Goal: Task Accomplishment & Management: Complete application form

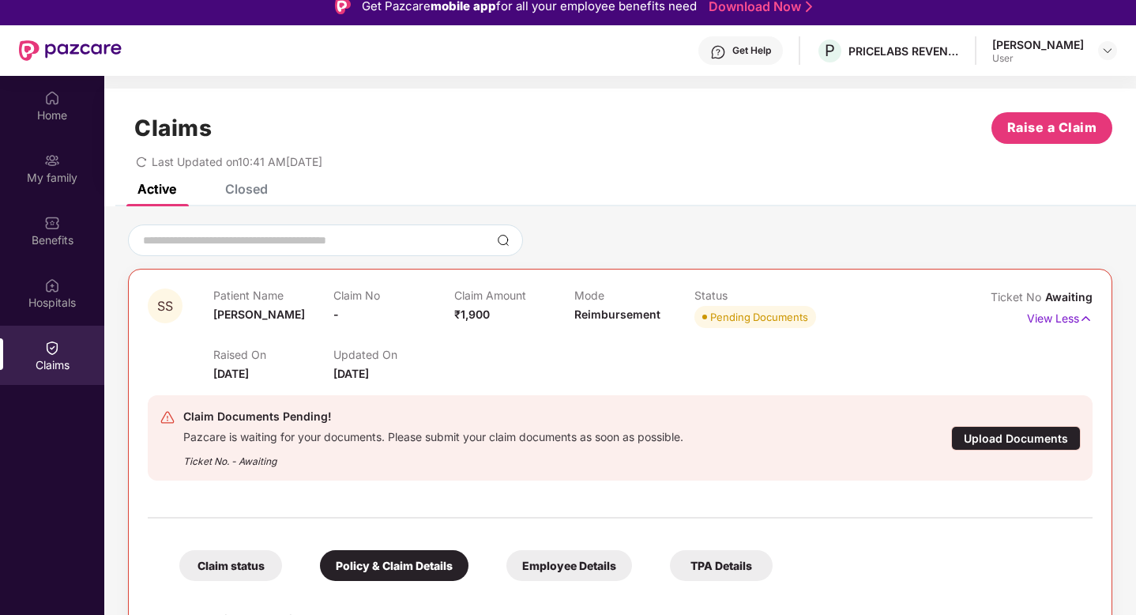
scroll to position [56, 0]
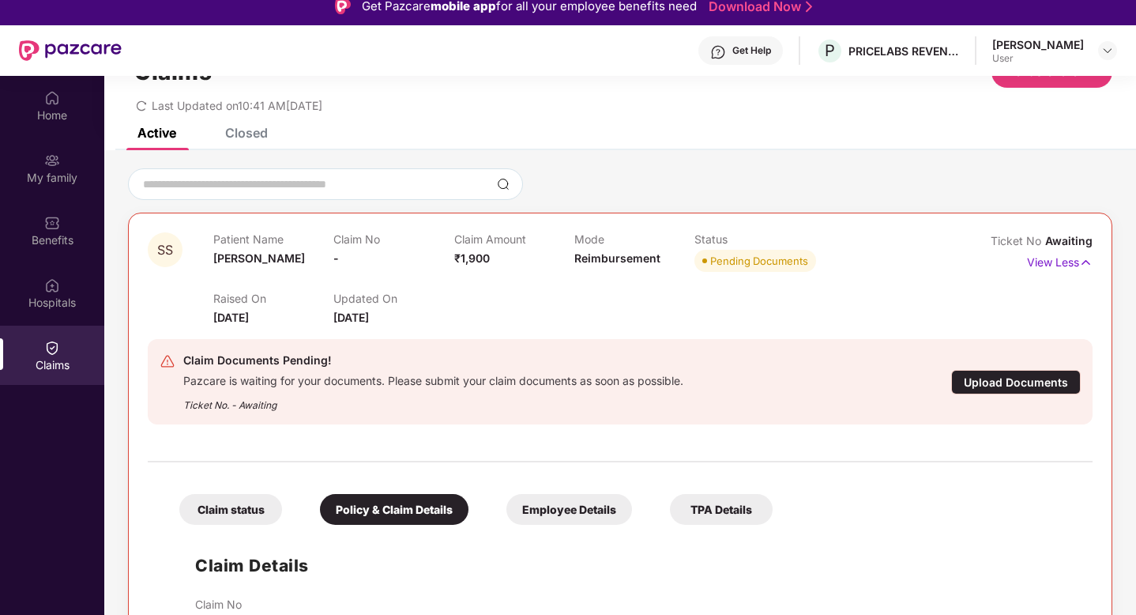
click at [1017, 387] on div "Upload Documents" at bounding box center [1016, 382] width 130 height 24
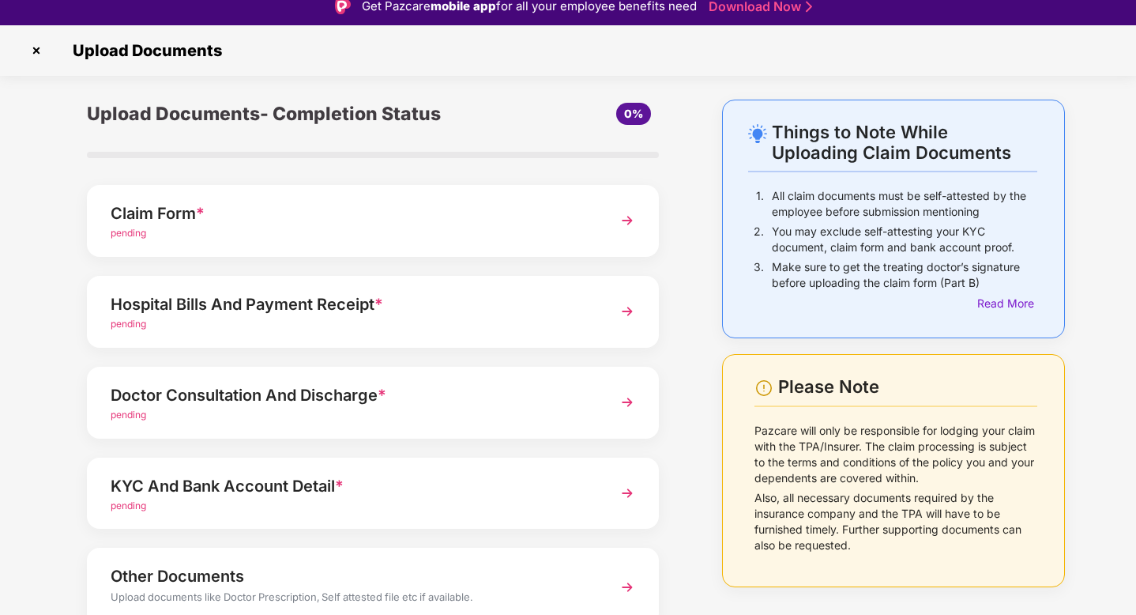
click at [161, 227] on div "pending" at bounding box center [351, 233] width 480 height 15
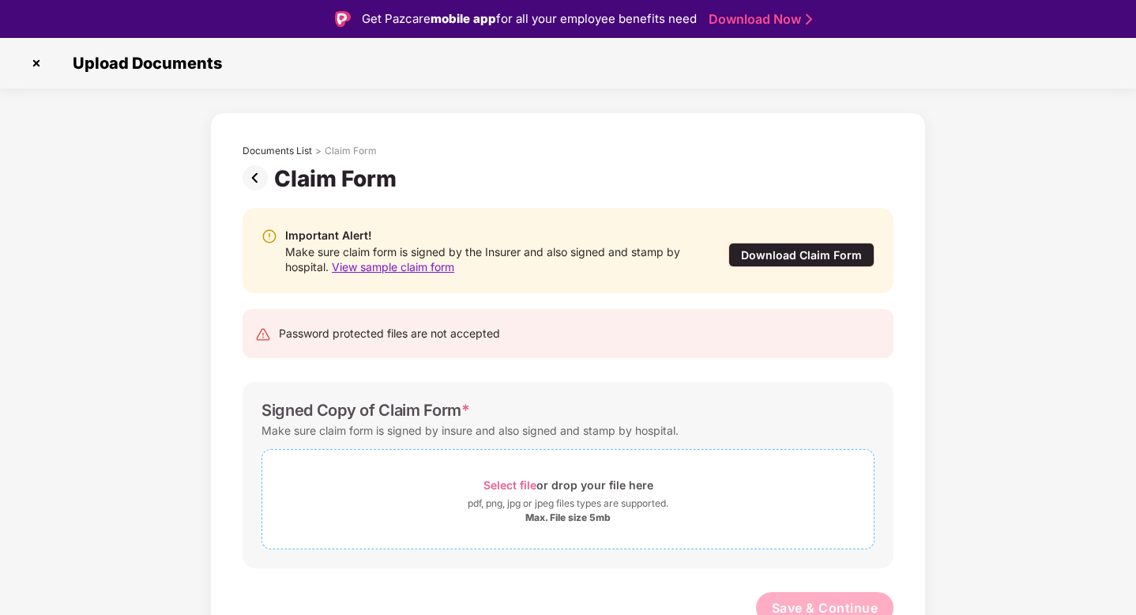
click at [483, 488] on span "Select file" at bounding box center [509, 484] width 53 height 13
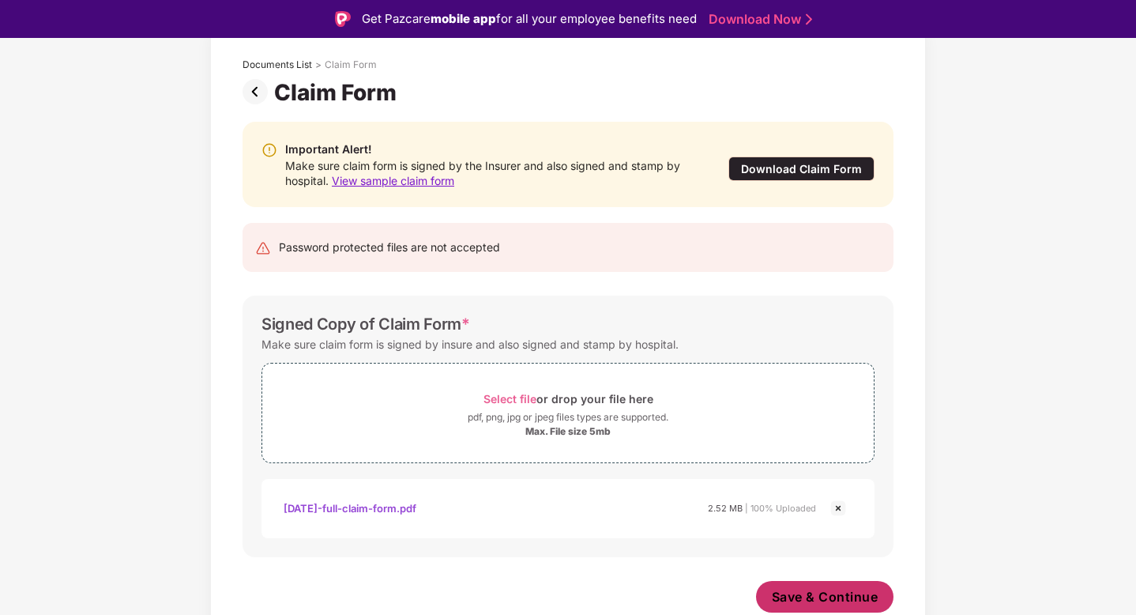
scroll to position [86, 0]
click at [803, 609] on button "Save & Continue" at bounding box center [825, 597] width 138 height 32
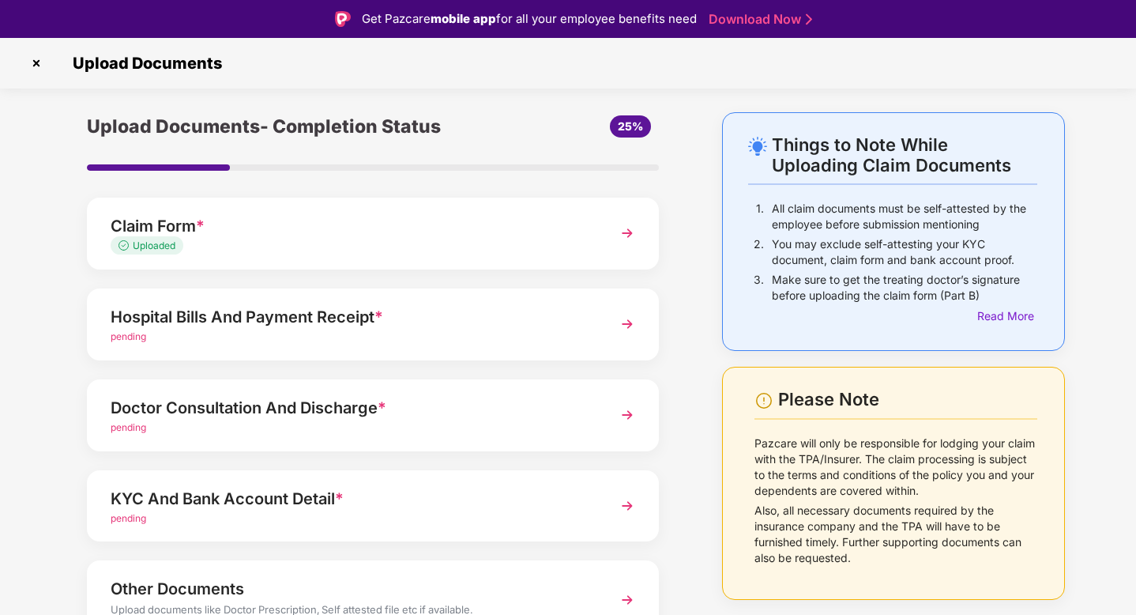
click at [426, 332] on div "pending" at bounding box center [351, 336] width 480 height 15
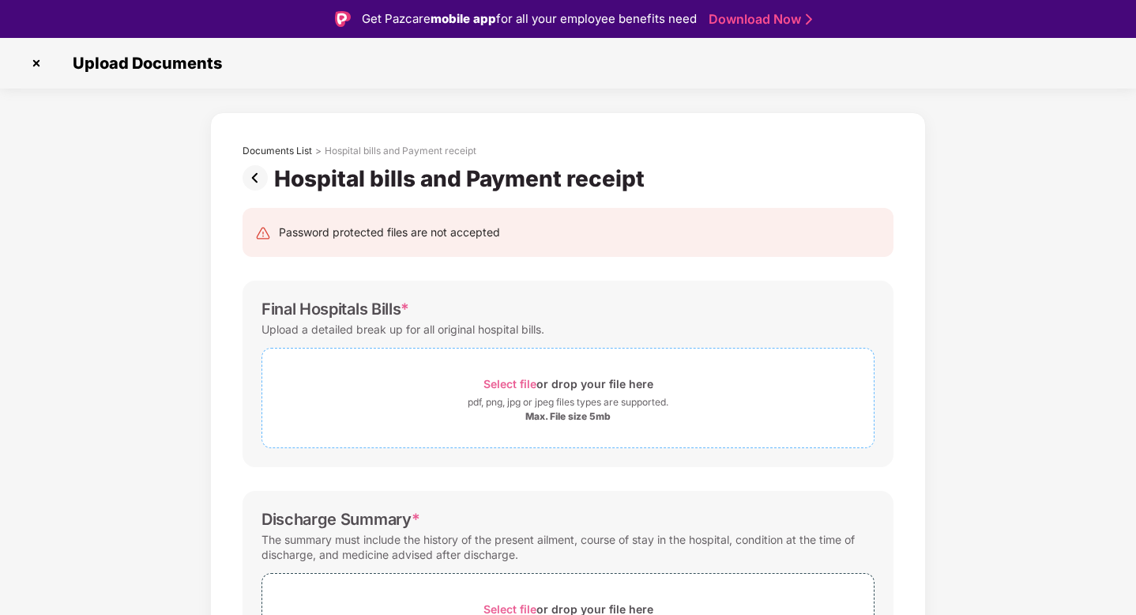
click at [534, 381] on span "Select file" at bounding box center [509, 383] width 53 height 13
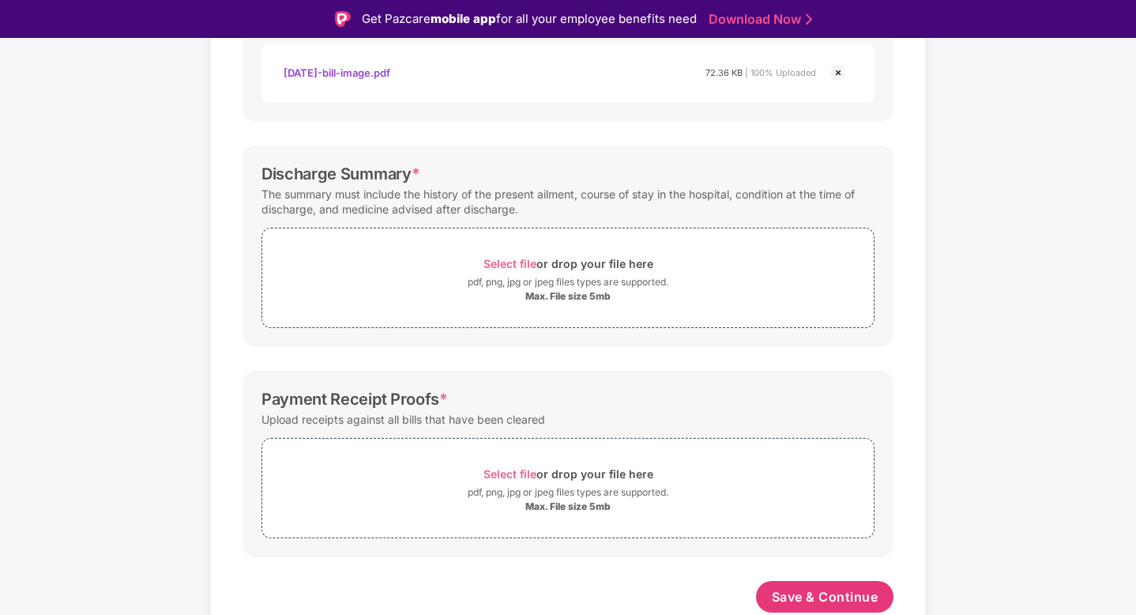
scroll to position [17, 0]
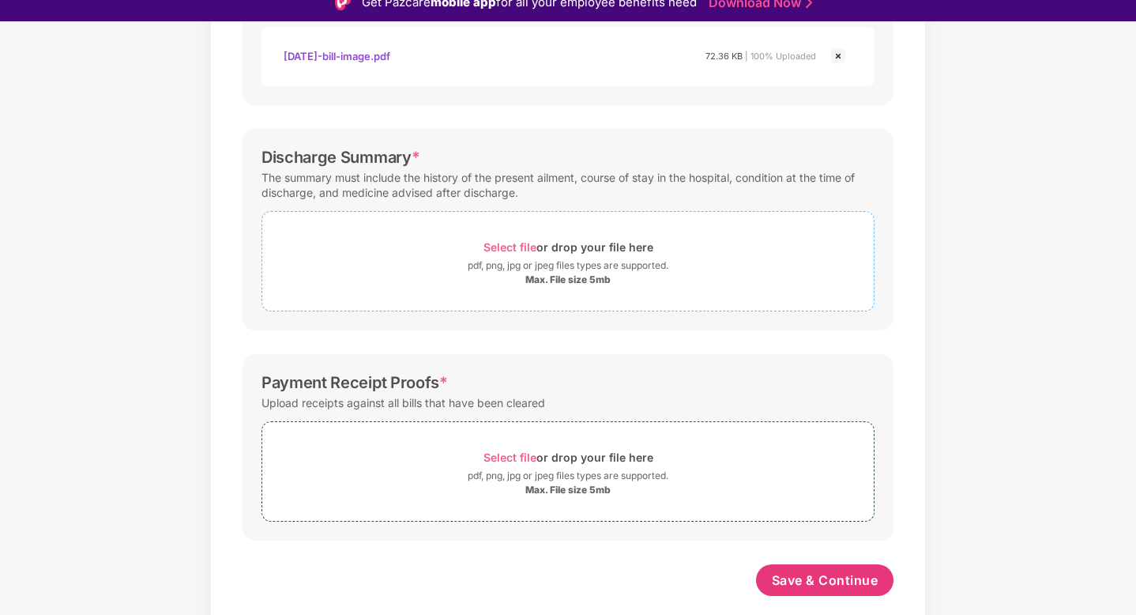
click at [506, 249] on span "Select file" at bounding box center [509, 246] width 53 height 13
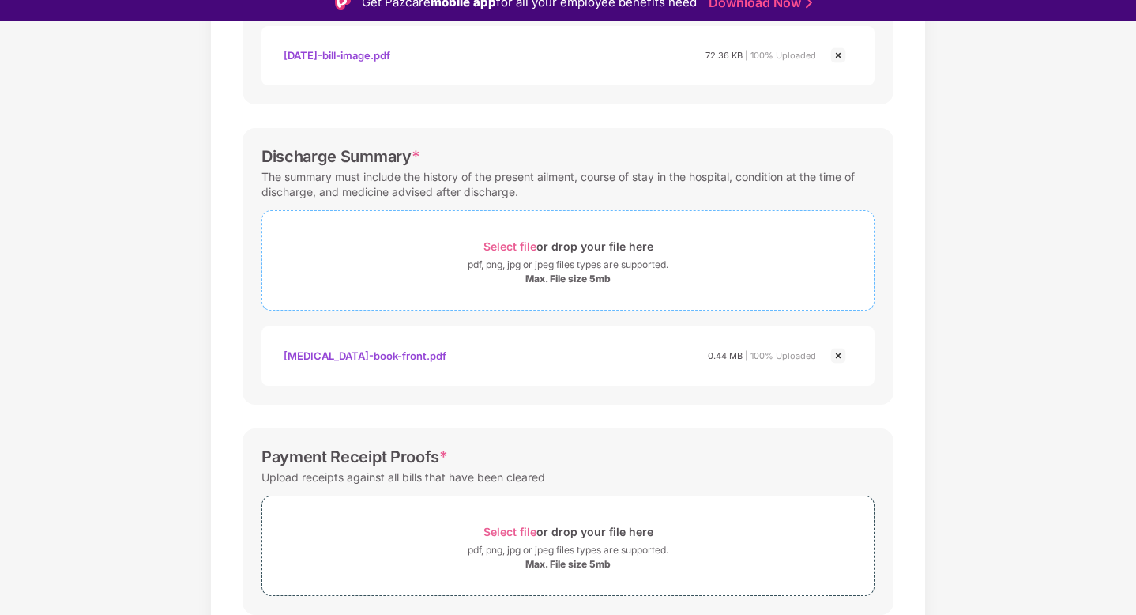
click at [524, 243] on span "Select file" at bounding box center [509, 245] width 53 height 13
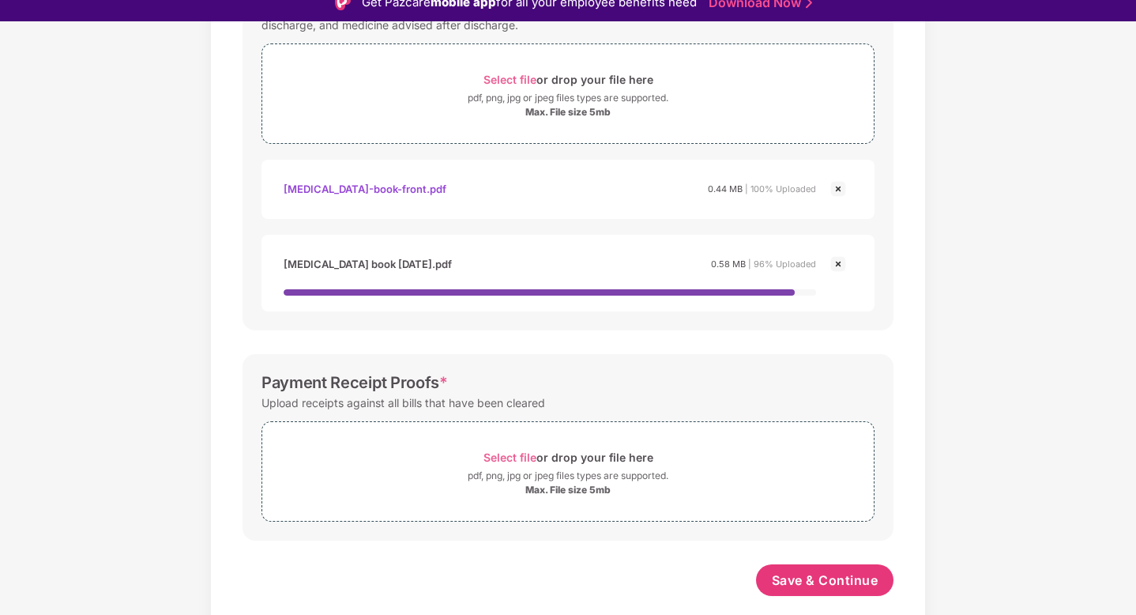
scroll to position [24, 0]
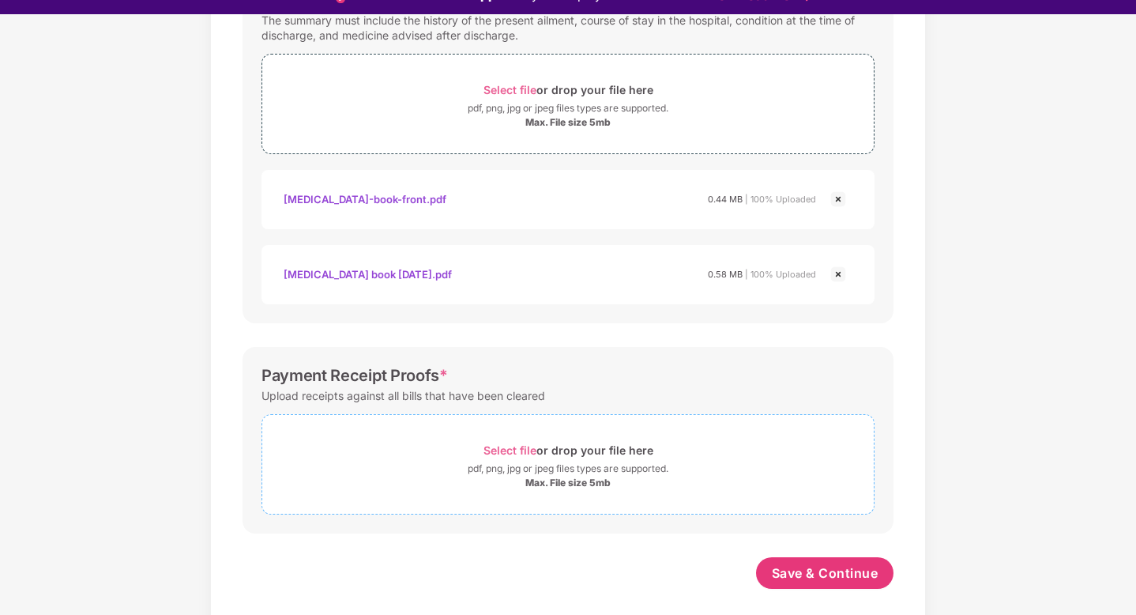
click at [530, 446] on span "Select file" at bounding box center [509, 449] width 53 height 13
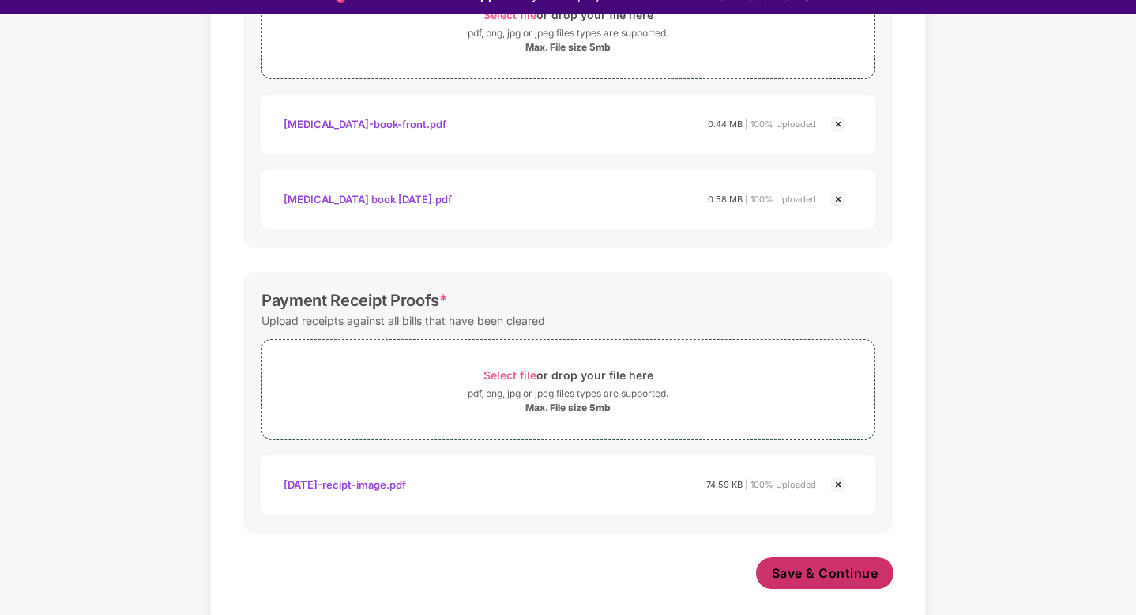
scroll to position [645, 0]
click at [839, 564] on span "Save & Continue" at bounding box center [825, 572] width 107 height 17
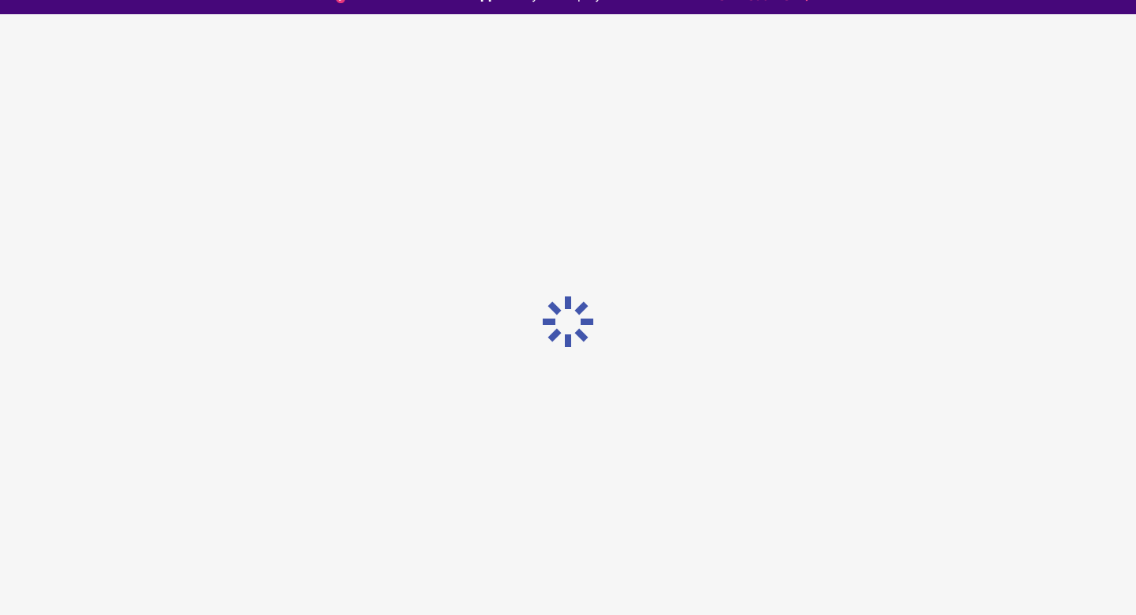
scroll to position [0, 0]
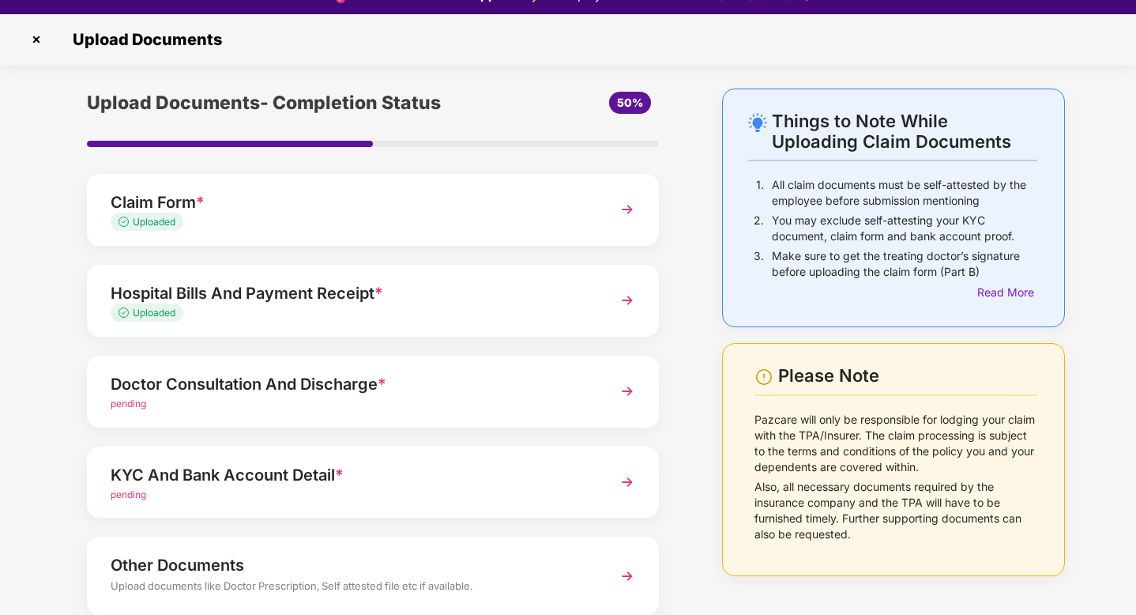
click at [437, 401] on div "pending" at bounding box center [351, 404] width 480 height 15
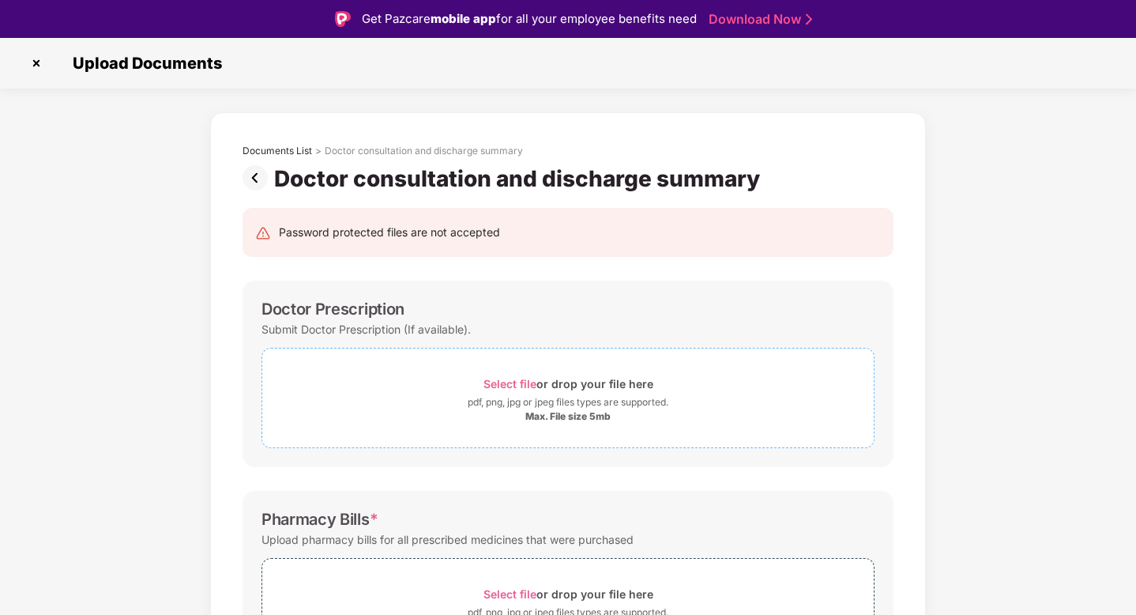
click at [529, 378] on span "Select file" at bounding box center [509, 383] width 53 height 13
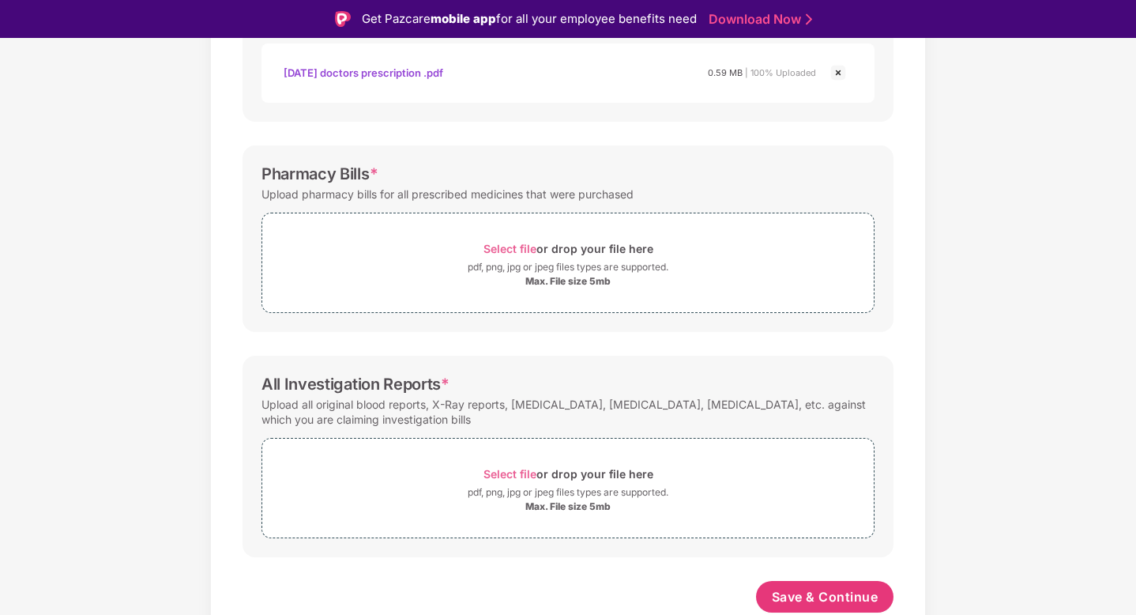
scroll to position [404, 0]
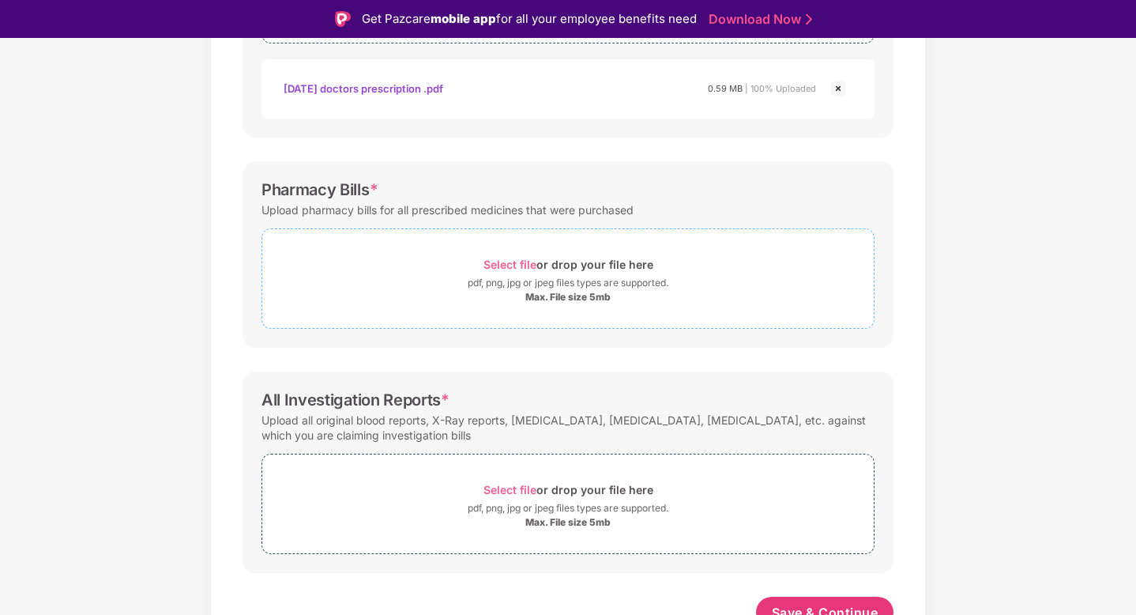
click at [506, 260] on span "Select file" at bounding box center [509, 264] width 53 height 13
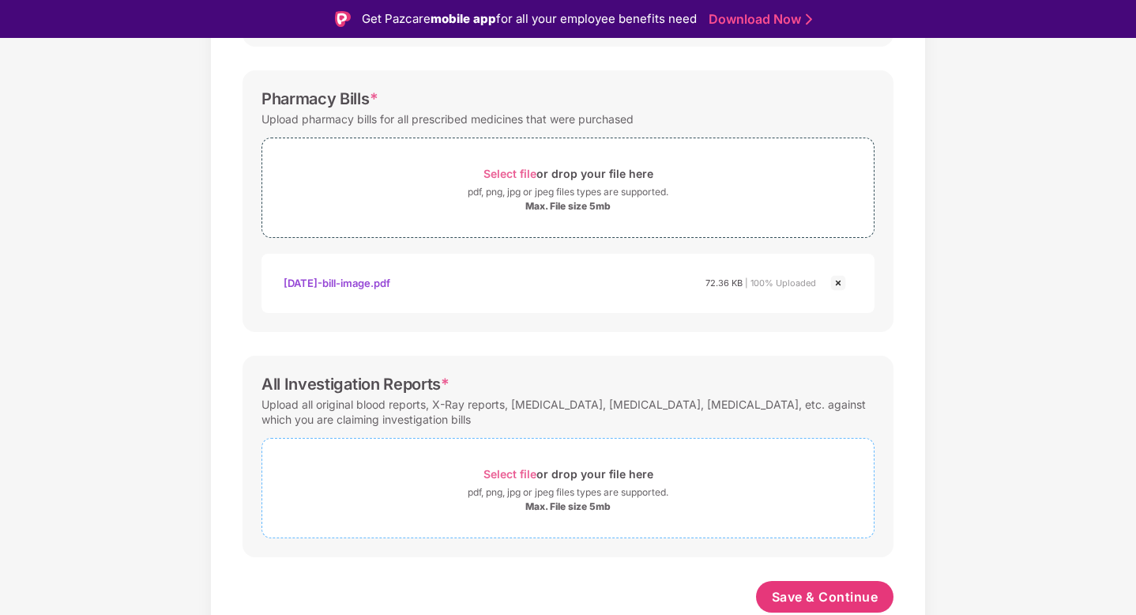
click at [505, 468] on span "Select file" at bounding box center [509, 473] width 53 height 13
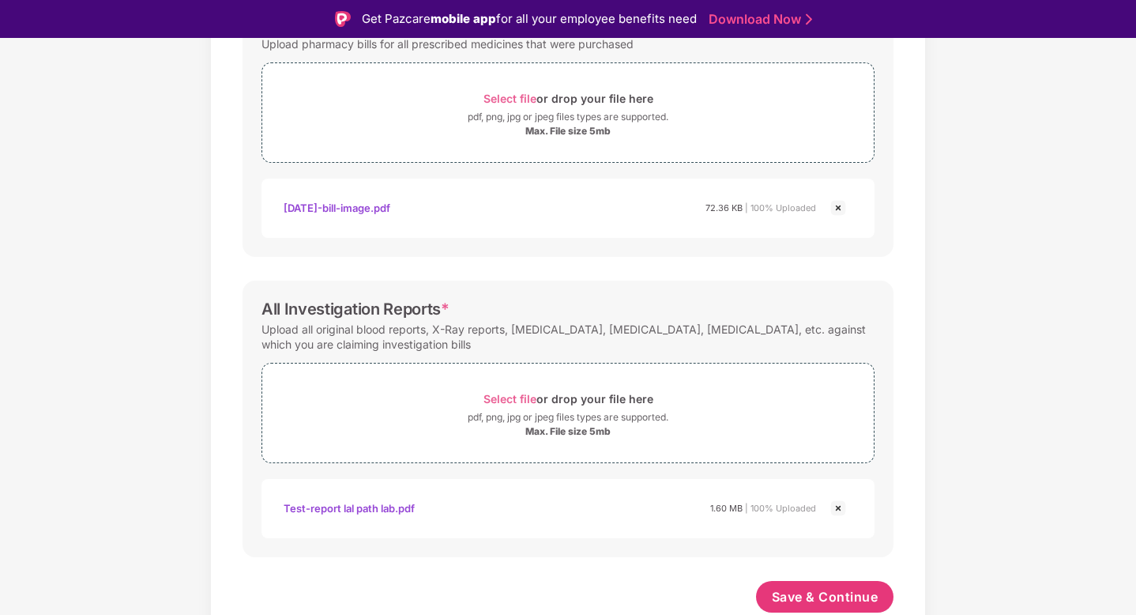
scroll to position [570, 0]
click at [818, 573] on div "Password protected files are not accepted Doctor Prescription Submit Doctor Pre…" at bounding box center [568, 133] width 698 height 1022
click at [818, 588] on span "Save & Continue" at bounding box center [825, 596] width 107 height 17
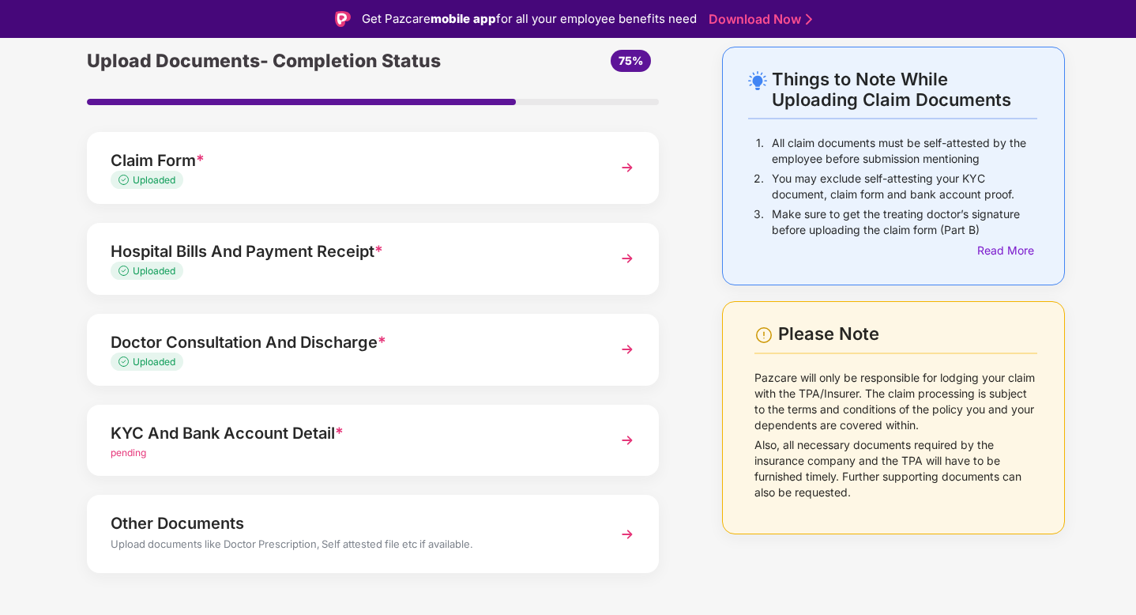
scroll to position [84, 0]
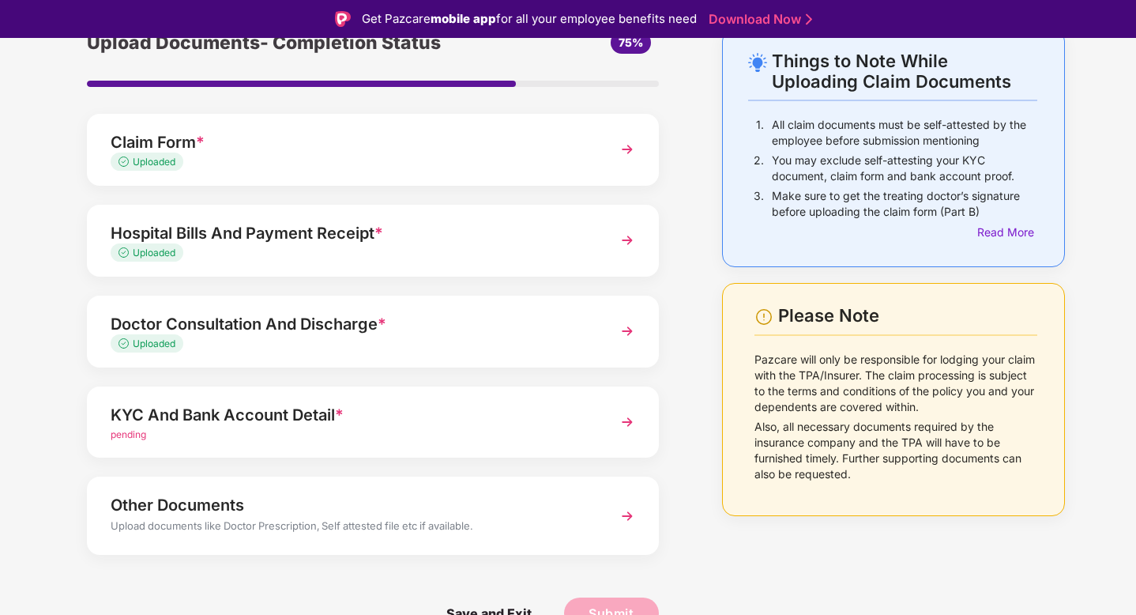
click at [540, 396] on div "KYC And Bank Account Detail * pending" at bounding box center [373, 422] width 572 height 72
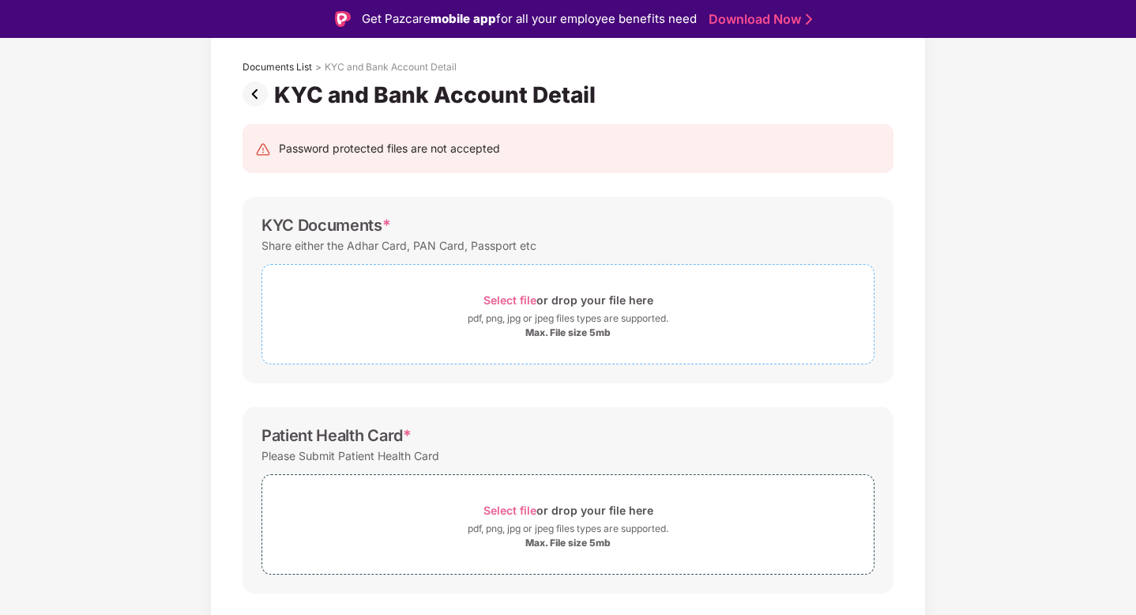
click at [480, 307] on div "Select file or drop your file here" at bounding box center [567, 299] width 611 height 21
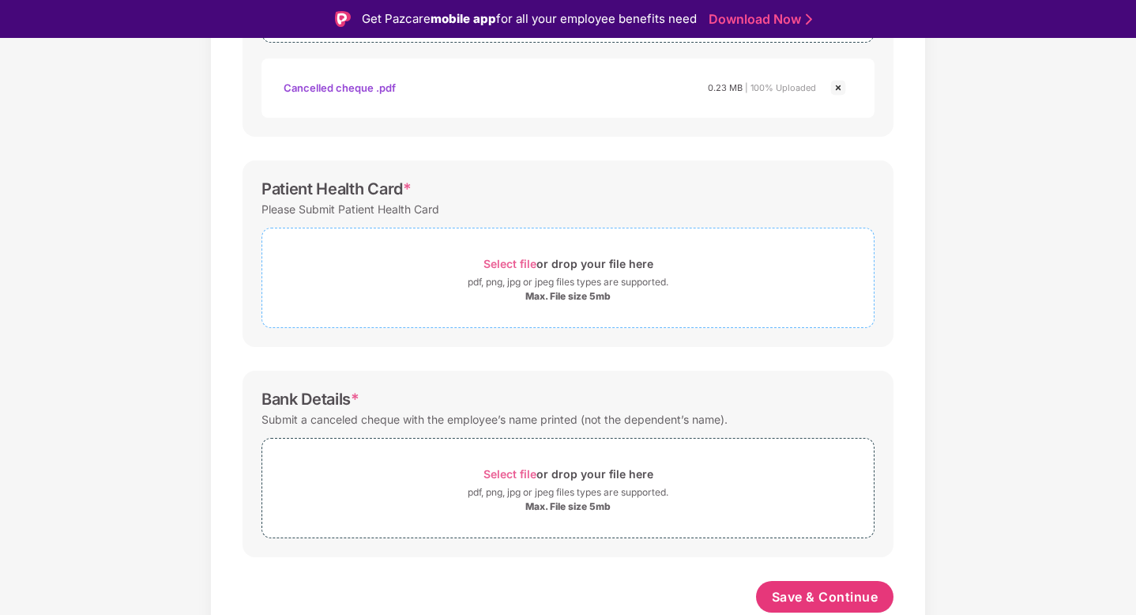
click at [500, 277] on div "pdf, png, jpg or jpeg files types are supported." at bounding box center [568, 282] width 201 height 16
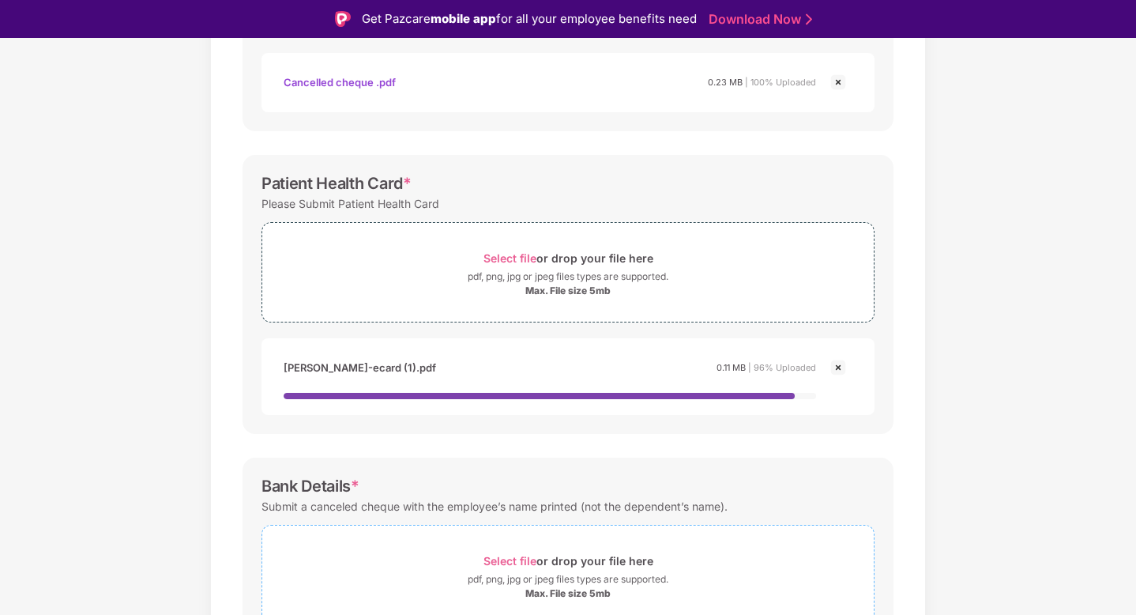
click at [505, 560] on div "Select file or drop your file here pdf, png, jpg or jpeg files types are suppor…" at bounding box center [567, 575] width 611 height 50
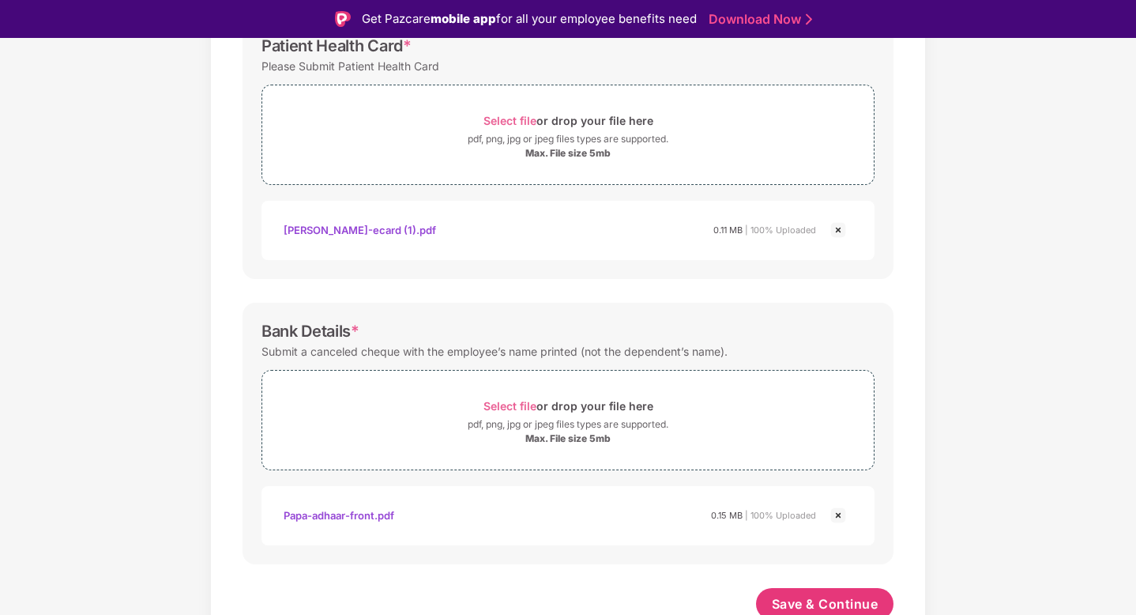
scroll to position [550, 0]
click at [501, 404] on span "Select file" at bounding box center [509, 403] width 53 height 13
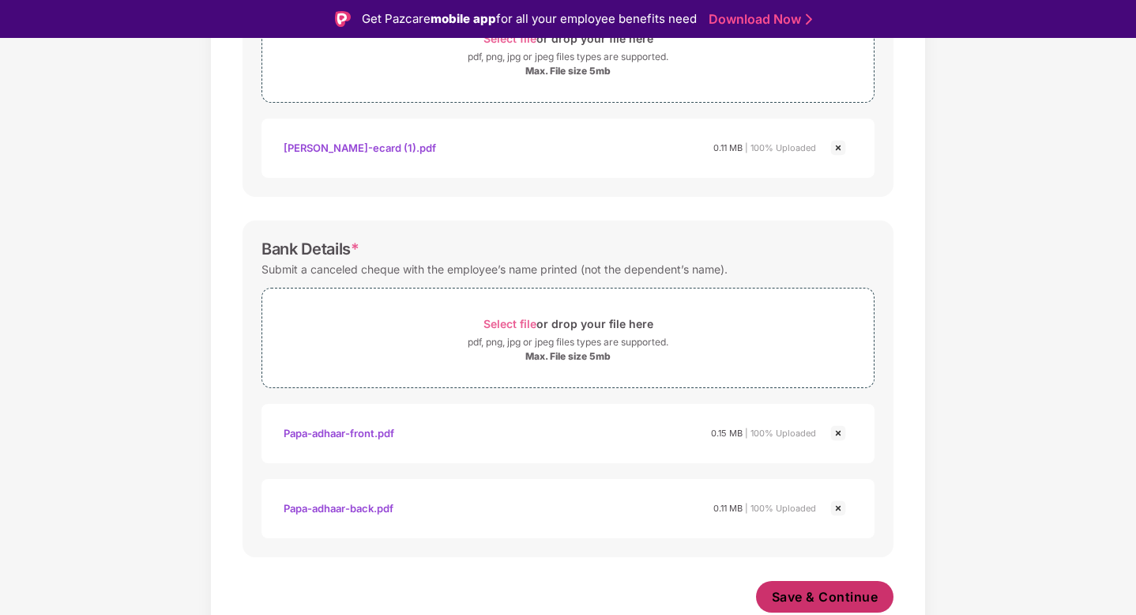
scroll to position [630, 0]
click at [811, 593] on span "Save & Continue" at bounding box center [825, 596] width 107 height 17
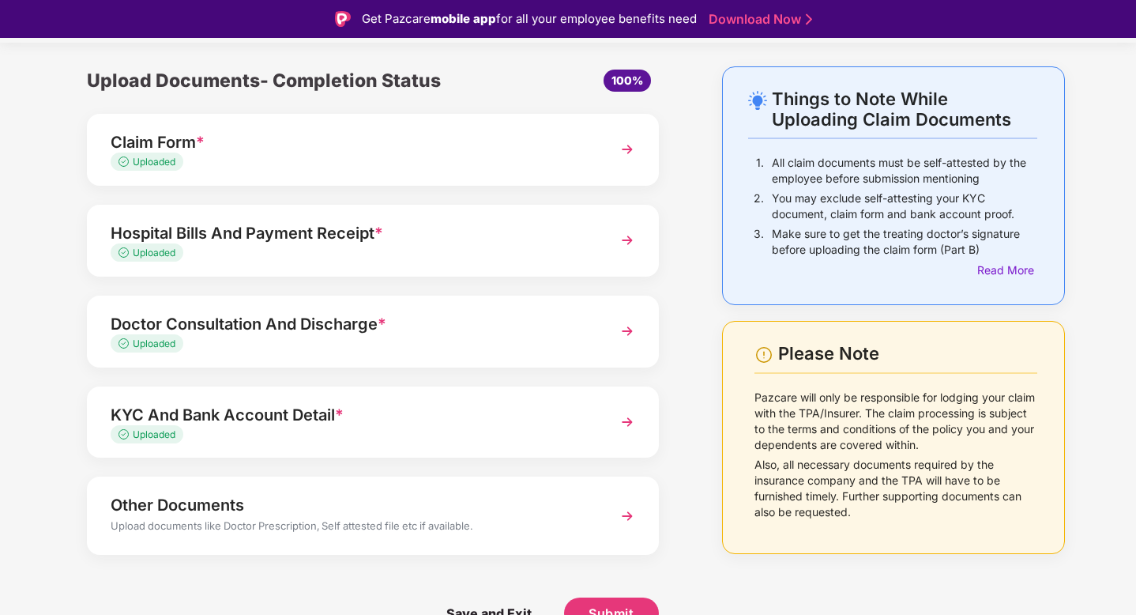
scroll to position [38, 0]
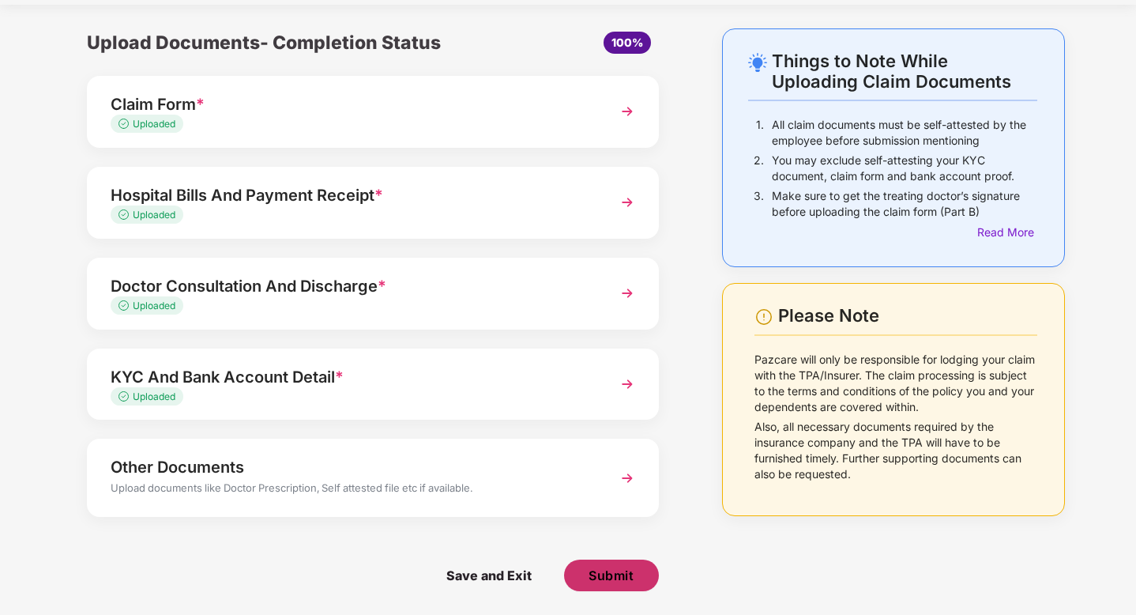
click at [609, 574] on span "Submit" at bounding box center [611, 574] width 45 height 17
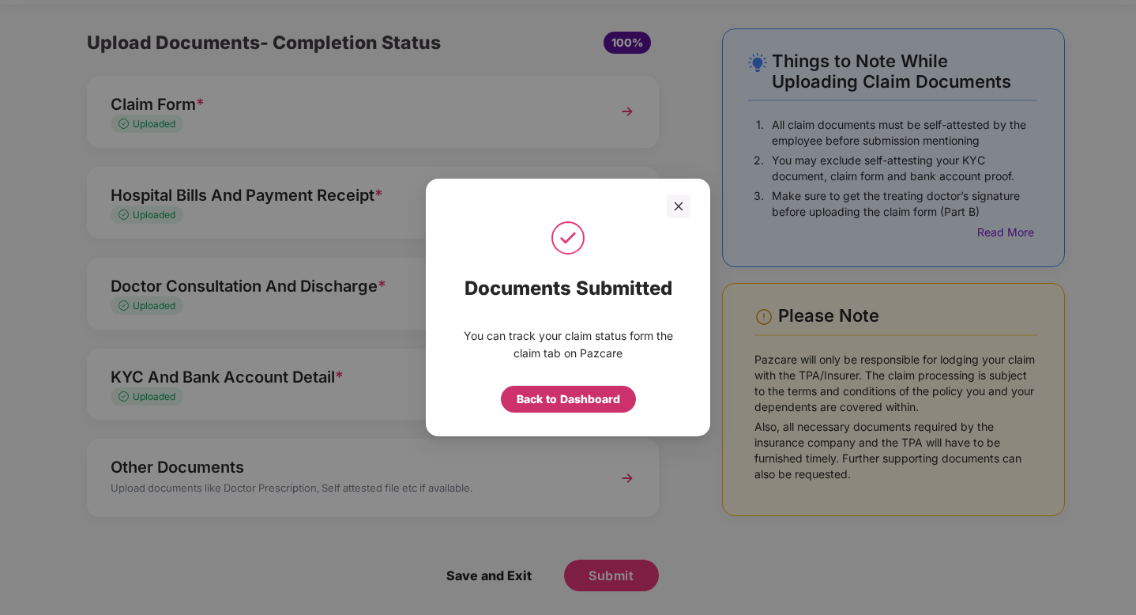
click at [607, 392] on div "Back to Dashboard" at bounding box center [568, 398] width 103 height 17
